Goal: Find specific page/section: Find specific page/section

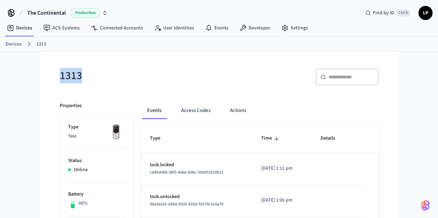
drag, startPoint x: 58, startPoint y: 77, endPoint x: 102, endPoint y: 77, distance: 44.4
click at [102, 77] on div "1313" at bounding box center [133, 75] width 164 height 31
click at [102, 77] on h5 "1313" at bounding box center [137, 76] width 155 height 14
click at [12, 44] on link "Devices" at bounding box center [14, 44] width 16 height 7
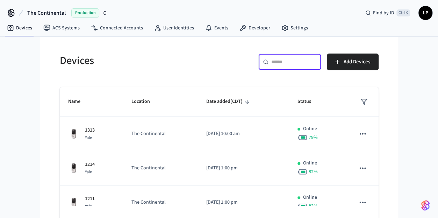
click at [280, 59] on input "text" at bounding box center [293, 61] width 45 height 7
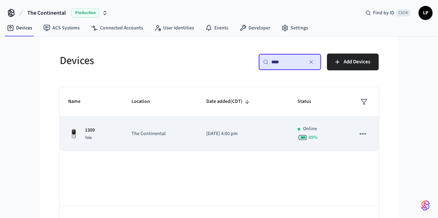
type input "****"
click at [130, 133] on td "The Continental" at bounding box center [160, 134] width 75 height 34
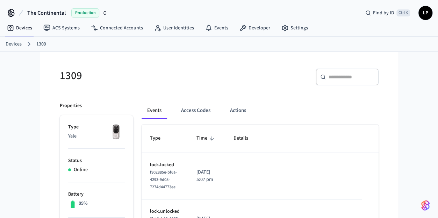
click at [111, 71] on h5 "1309" at bounding box center [137, 76] width 155 height 14
